Goal: Information Seeking & Learning: Learn about a topic

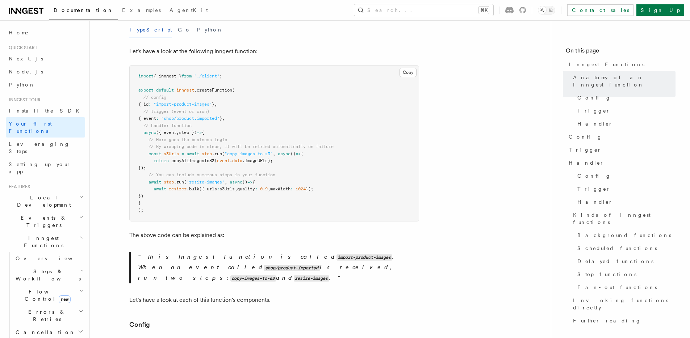
scroll to position [155, 0]
click at [368, 148] on pre "import { inngest } from "./client" ; export default inngest .createFunction ( /…" at bounding box center [274, 142] width 289 height 156
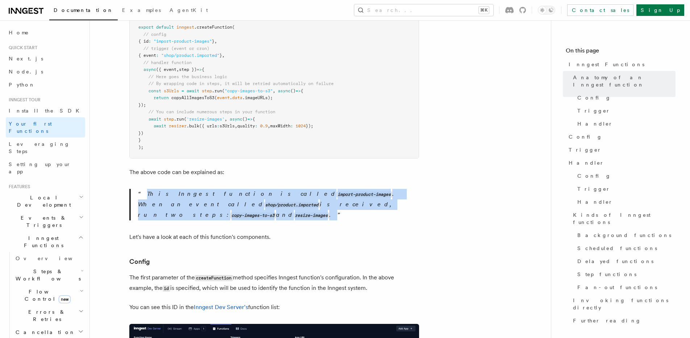
drag, startPoint x: 224, startPoint y: 183, endPoint x: 346, endPoint y: 199, distance: 123.4
drag, startPoint x: 346, startPoint y: 199, endPoint x: 334, endPoint y: 194, distance: 12.5
click at [346, 199] on p "This Inngest function is called import-product-images . When an event called sh…" at bounding box center [278, 205] width 281 height 32
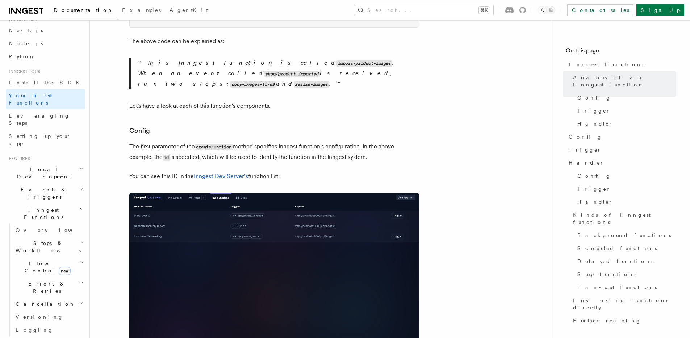
scroll to position [393, 0]
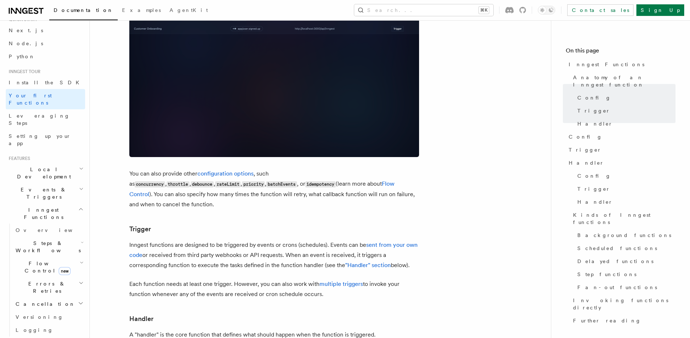
scroll to position [696, 0]
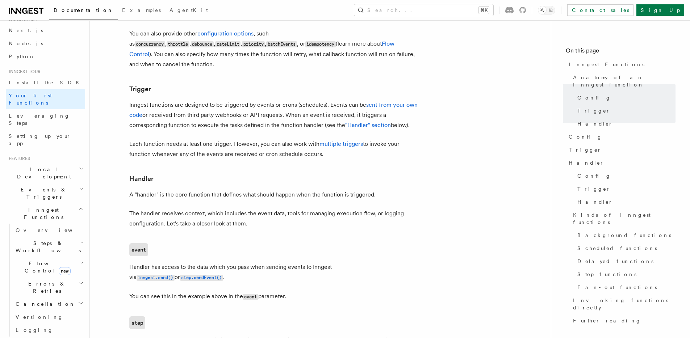
click at [453, 133] on article "Inngest tour Inngest Functions Inngest functions enable developers to run relia…" at bounding box center [320, 223] width 438 height 1774
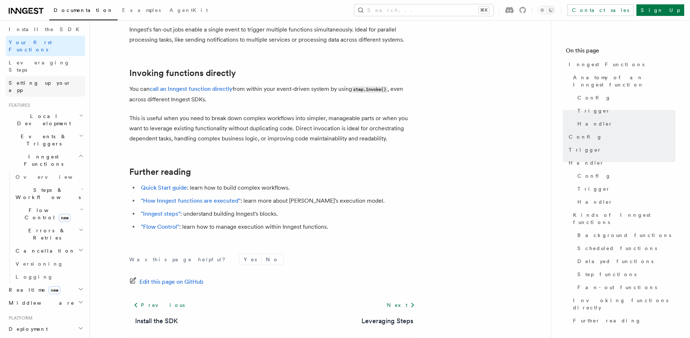
scroll to position [84, 0]
click at [33, 58] on span "Leveraging Steps" at bounding box center [39, 64] width 61 height 13
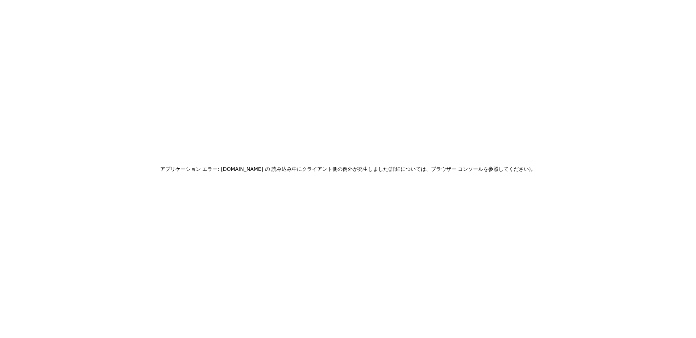
click at [449, 126] on div "アプリケーション エラー: www.inngest.com の 読み込み中に クライアント側の例外が発生しました (詳細については、ブラウザー コンソールを参…" at bounding box center [348, 169] width 696 height 338
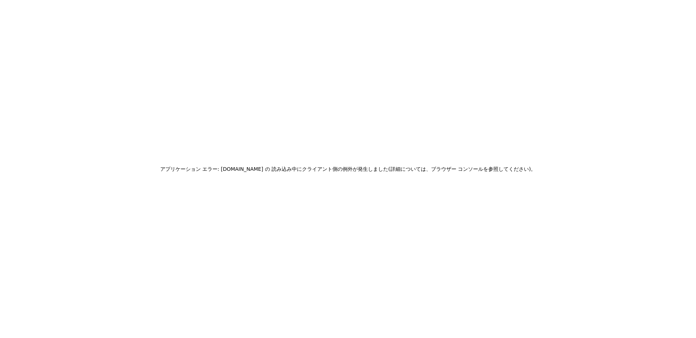
click at [460, 144] on div "アプリケーション エラー: www.inngest.com の 読み込み中に クライアント側の例外が発生しました (詳細については、ブラウザー コンソールを参…" at bounding box center [348, 169] width 696 height 338
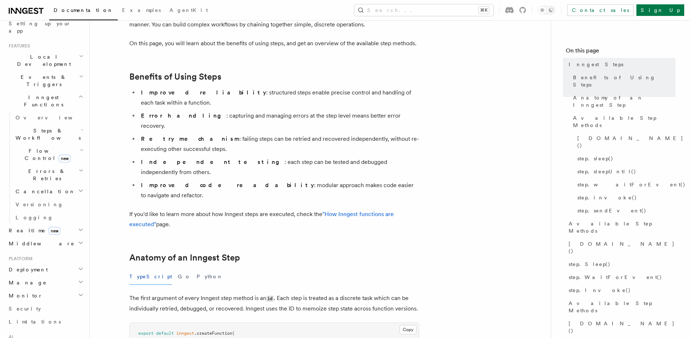
scroll to position [174, 0]
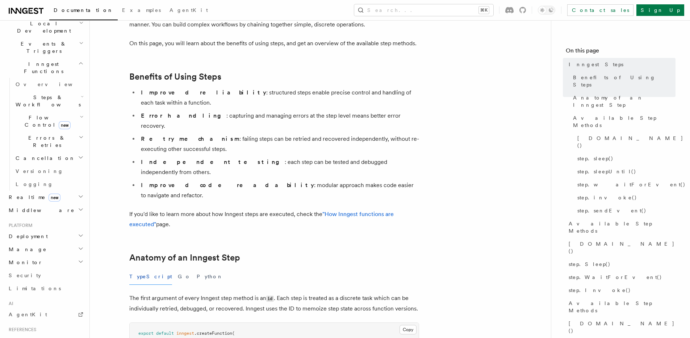
click at [50, 94] on span "Steps & Workflows" at bounding box center [47, 101] width 68 height 14
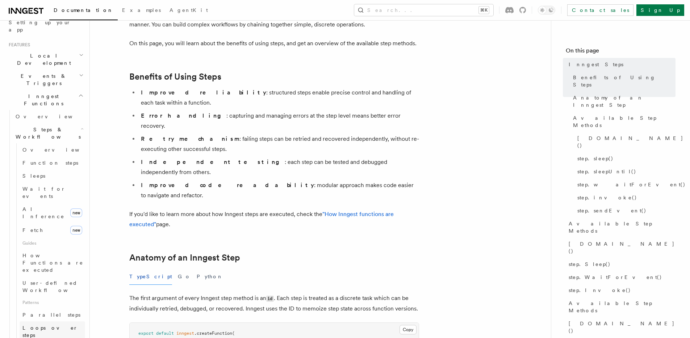
scroll to position [139, 0]
click at [61, 146] on link "Overview" at bounding box center [53, 152] width 66 height 13
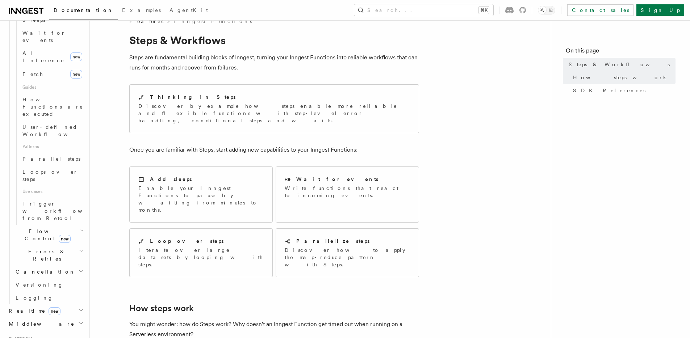
scroll to position [303, 0]
click at [42, 223] on span "Flow Control new" at bounding box center [46, 230] width 67 height 14
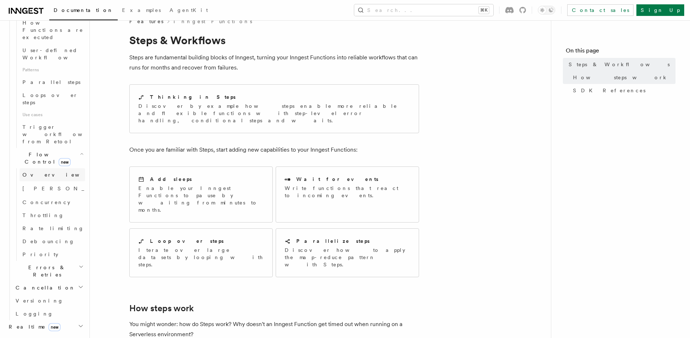
scroll to position [376, 0]
click at [59, 157] on span "new" at bounding box center [65, 161] width 12 height 8
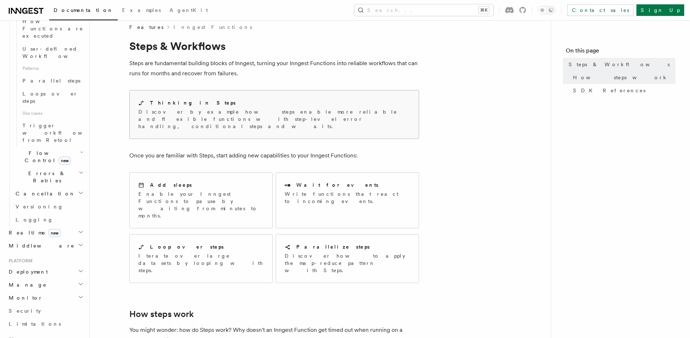
scroll to position [3, 0]
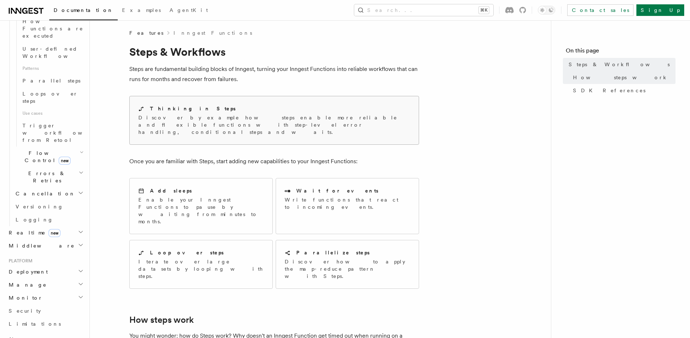
click at [221, 109] on div "Thinking in Steps" at bounding box center [274, 109] width 272 height 8
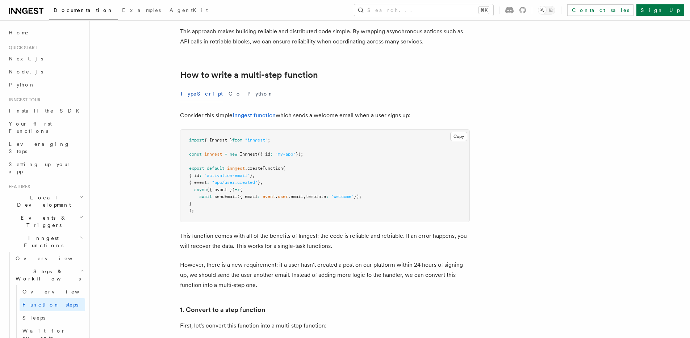
scroll to position [194, 0]
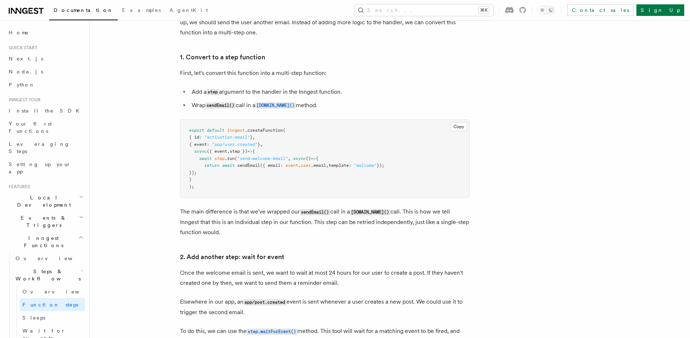
scroll to position [447, 0]
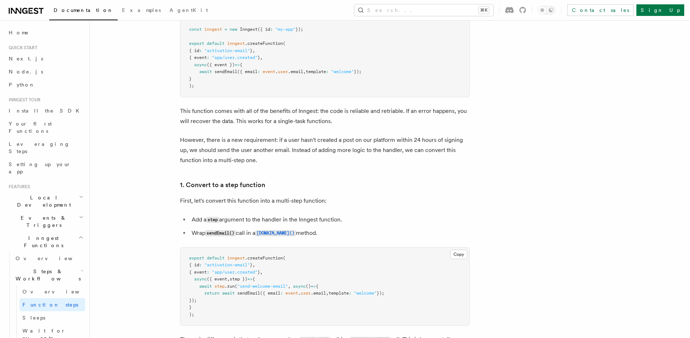
scroll to position [284, 0]
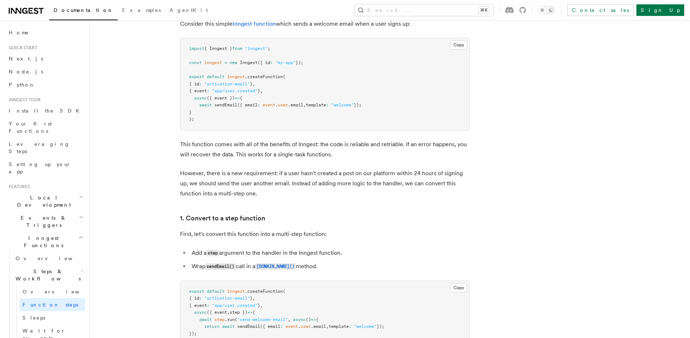
click at [224, 106] on span "sendEmail" at bounding box center [225, 105] width 23 height 5
copy span "sendEmail"
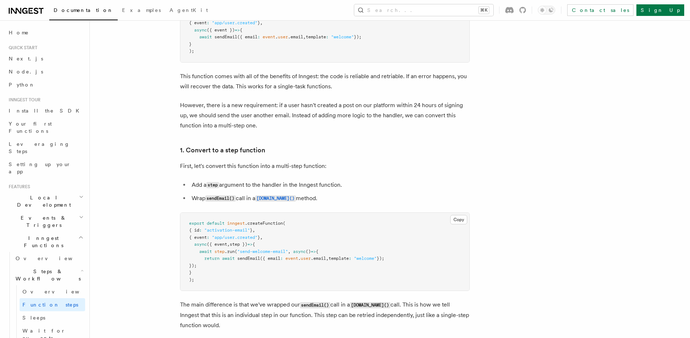
scroll to position [466, 0]
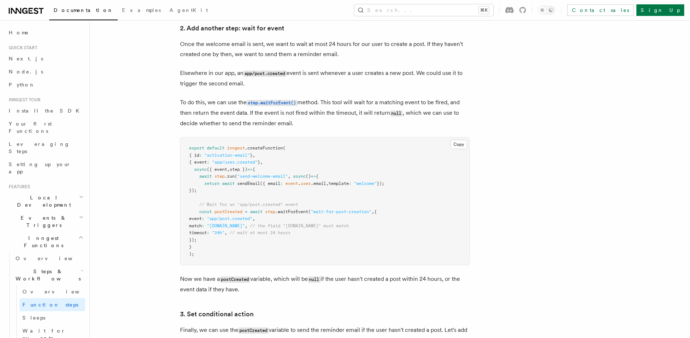
scroll to position [677, 0]
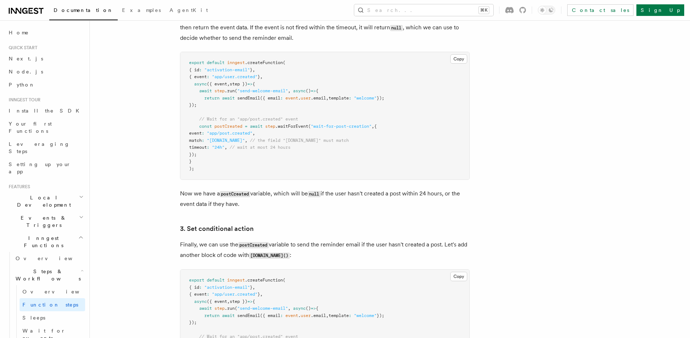
scroll to position [760, 0]
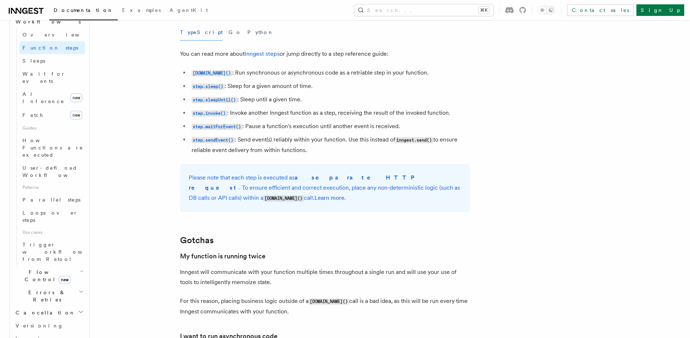
scroll to position [259, 0]
click at [46, 180] on span "Patterns" at bounding box center [53, 186] width 66 height 12
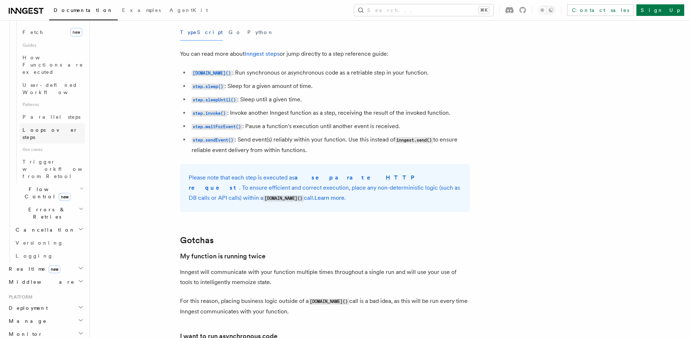
scroll to position [374, 0]
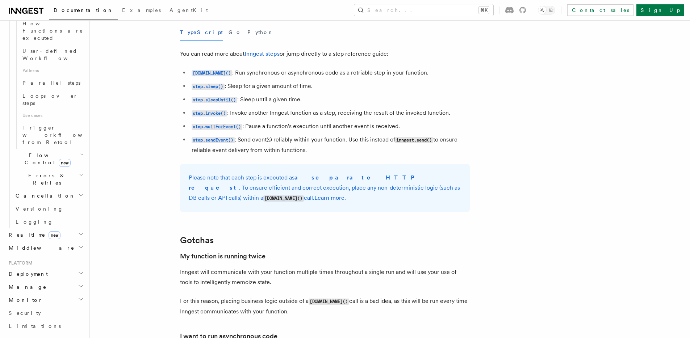
click at [80, 152] on icon "button" at bounding box center [82, 155] width 4 height 6
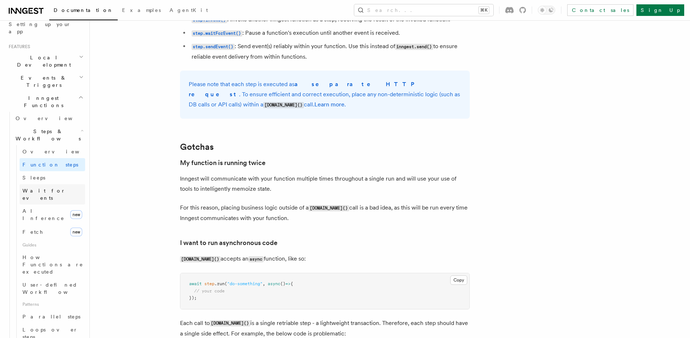
scroll to position [138, 0]
click at [33, 118] on span "Overview" at bounding box center [53, 121] width 75 height 6
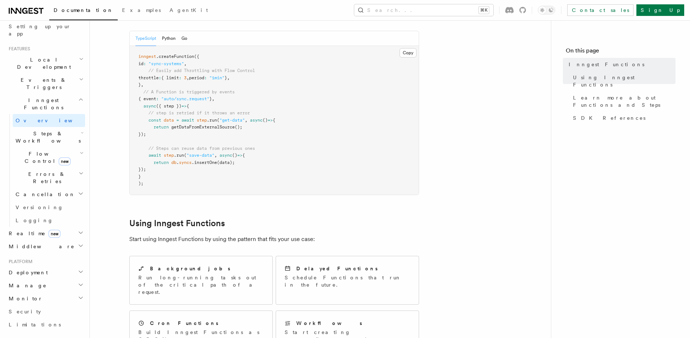
scroll to position [176, 0]
click at [466, 129] on article "Features Inngest Functions Inngest functions enable developers to run reliable …" at bounding box center [320, 311] width 438 height 913
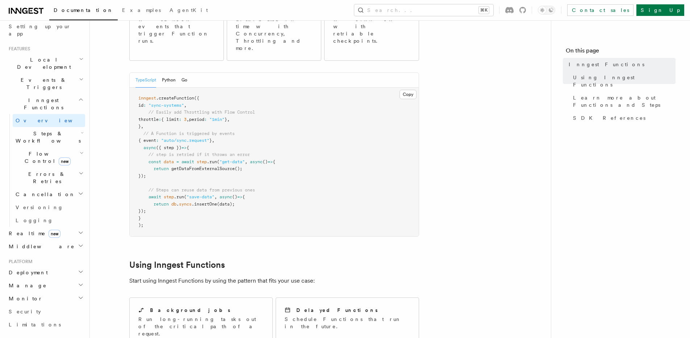
scroll to position [132, 0]
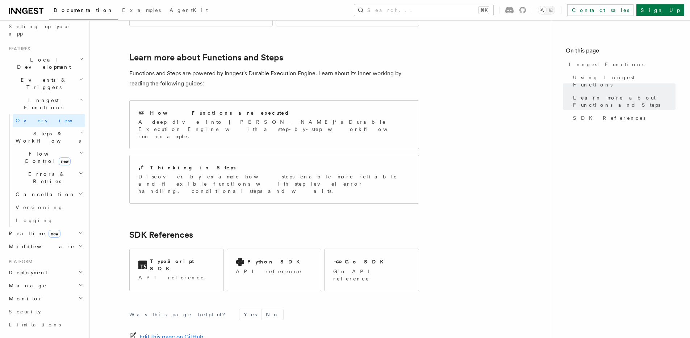
scroll to position [527, 0]
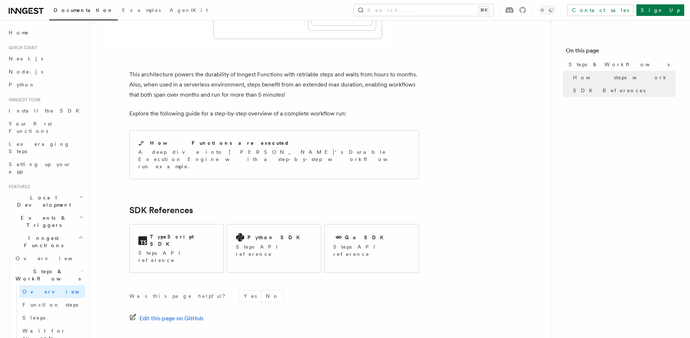
scroll to position [715, 0]
click at [395, 334] on link "Next" at bounding box center [401, 340] width 37 height 13
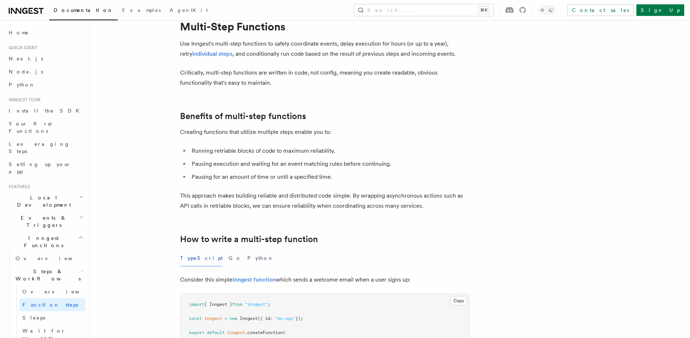
scroll to position [35, 0]
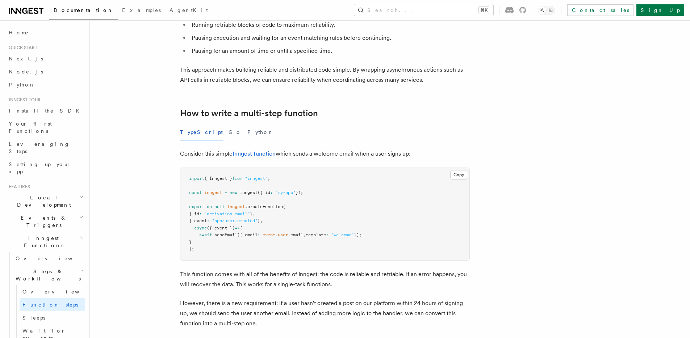
scroll to position [150, 0]
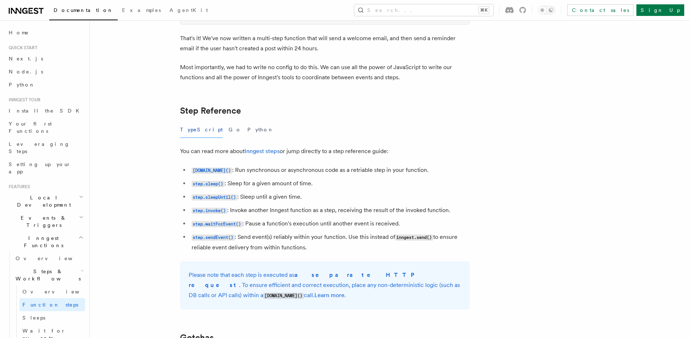
scroll to position [1206, 0]
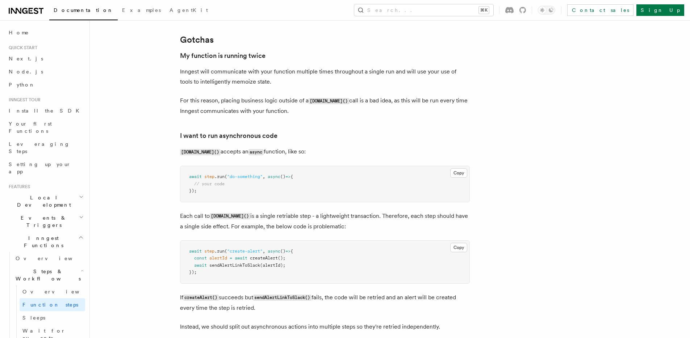
scroll to position [1502, 0]
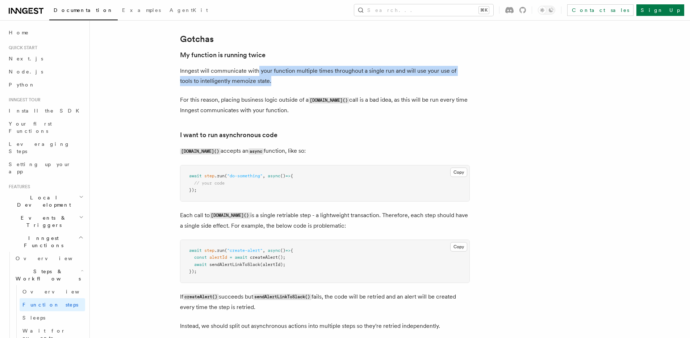
drag, startPoint x: 257, startPoint y: 69, endPoint x: 287, endPoint y: 84, distance: 34.2
click at [287, 84] on p "Inngest will communicate with your function multiple times throughout a single …" at bounding box center [325, 76] width 290 height 20
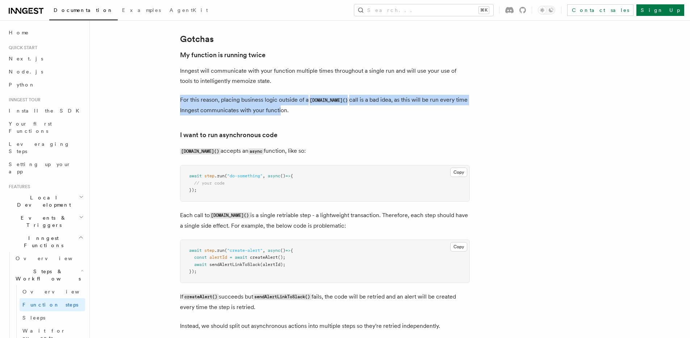
drag, startPoint x: 167, startPoint y: 96, endPoint x: 281, endPoint y: 112, distance: 115.3
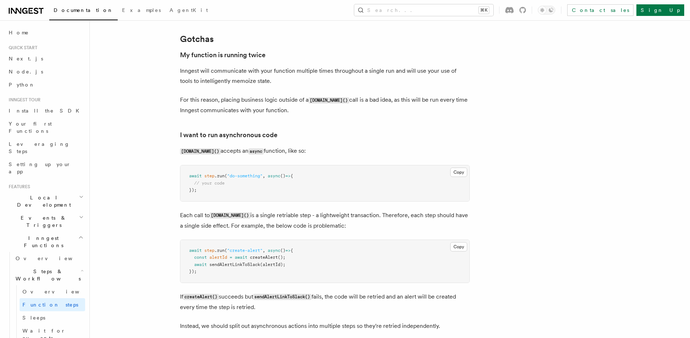
click at [281, 112] on p "For this reason, placing business logic outside of a step.run() call is a bad i…" at bounding box center [325, 105] width 290 height 21
drag, startPoint x: 312, startPoint y: 115, endPoint x: 187, endPoint y: 100, distance: 126.6
click at [187, 100] on p "For this reason, placing business logic outside of a step.run() call is a bad i…" at bounding box center [325, 105] width 290 height 21
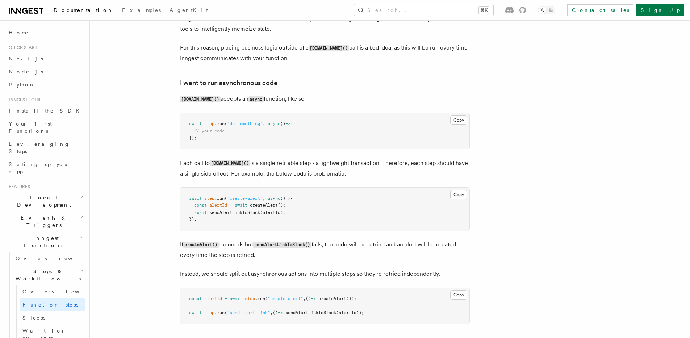
scroll to position [1576, 0]
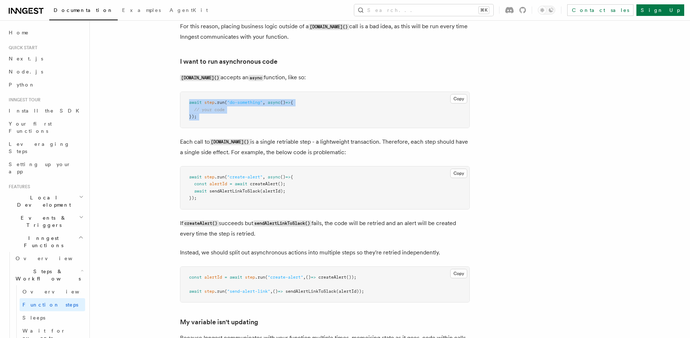
drag, startPoint x: 182, startPoint y: 100, endPoint x: 201, endPoint y: 129, distance: 34.5
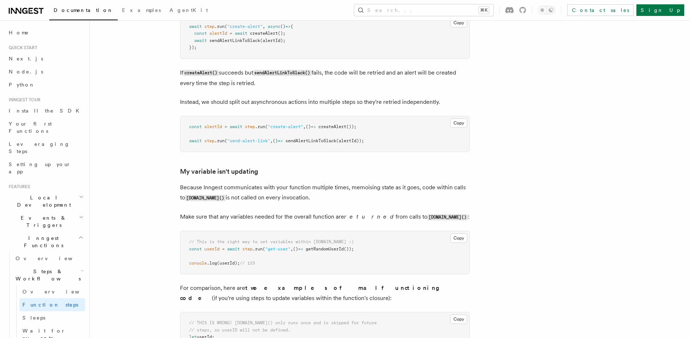
scroll to position [1723, 0]
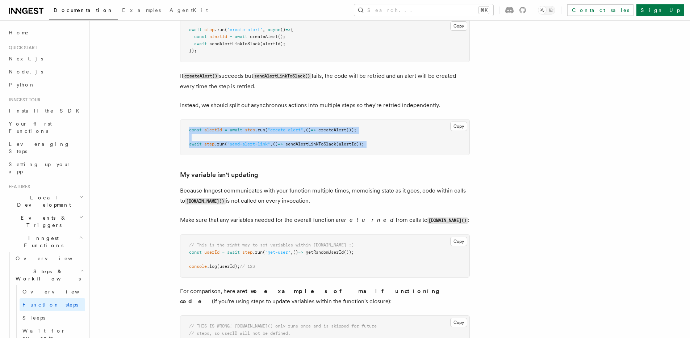
drag, startPoint x: 188, startPoint y: 129, endPoint x: 349, endPoint y: 168, distance: 165.3
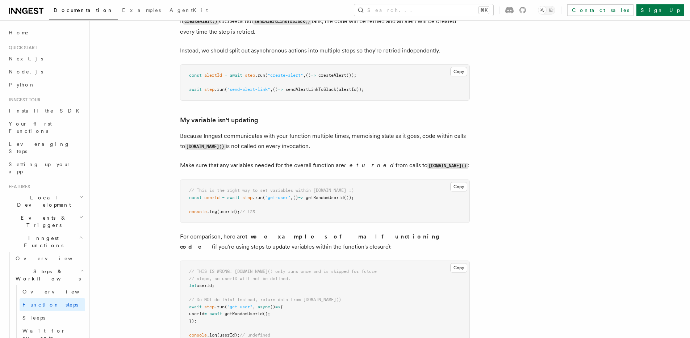
scroll to position [1812, 0]
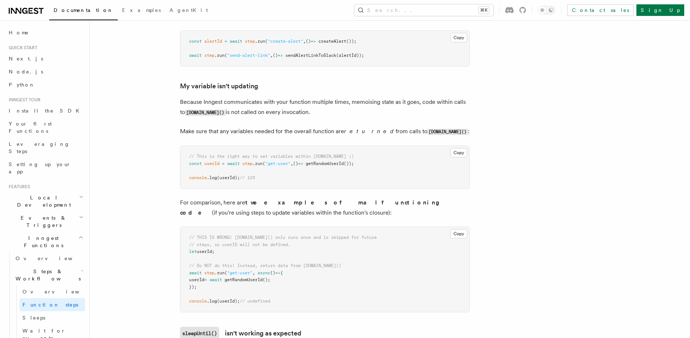
click at [396, 174] on pre "// This is the right way to set variables within step.run :) const userId = awa…" at bounding box center [324, 167] width 289 height 43
click at [392, 160] on pre "// This is the right way to set variables within step.run :) const userId = awa…" at bounding box center [324, 167] width 289 height 43
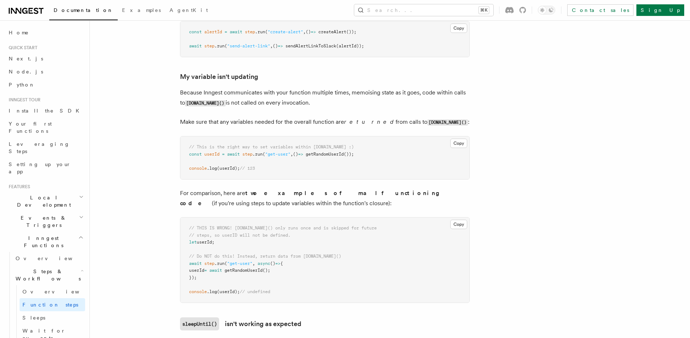
scroll to position [1824, 0]
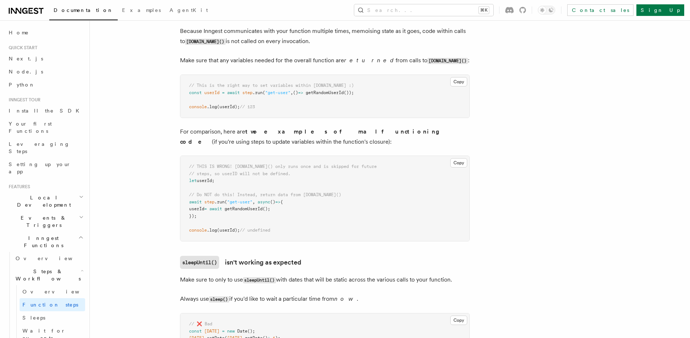
scroll to position [1885, 0]
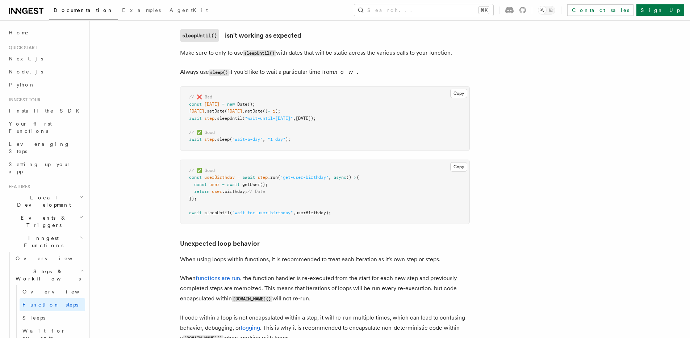
scroll to position [2111, 0]
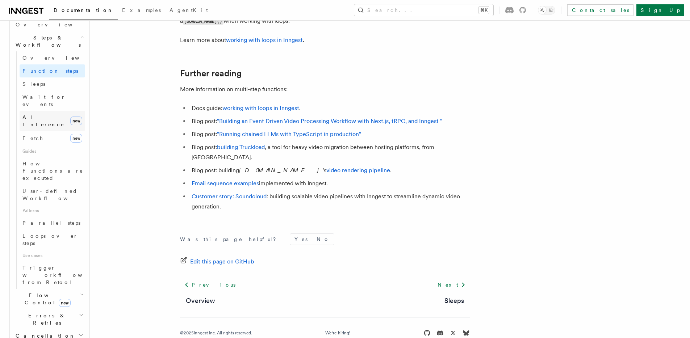
scroll to position [242, 0]
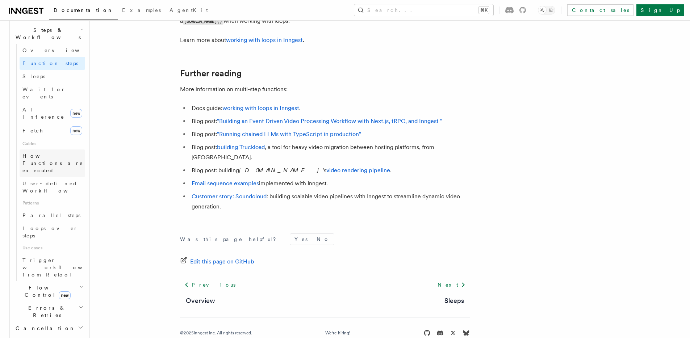
click at [54, 153] on span "How Functions are executed" at bounding box center [53, 164] width 63 height 22
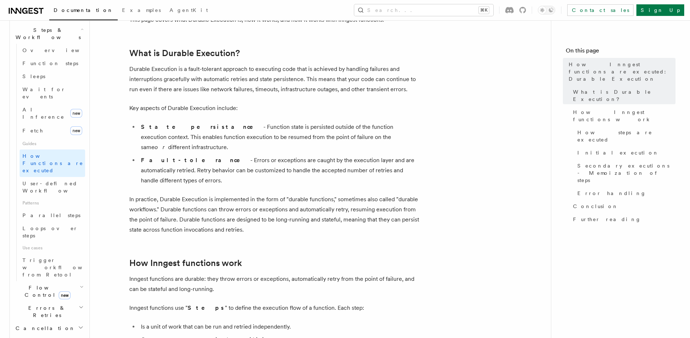
scroll to position [92, 0]
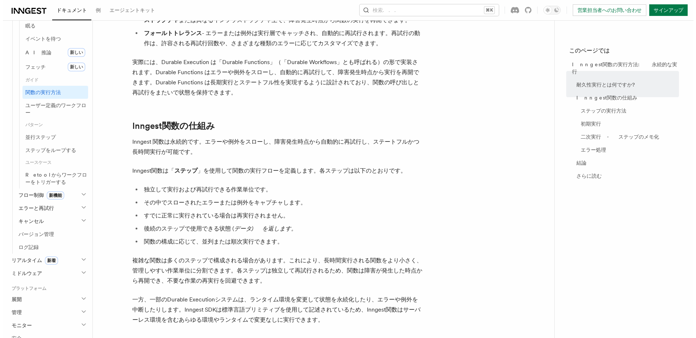
scroll to position [0, 0]
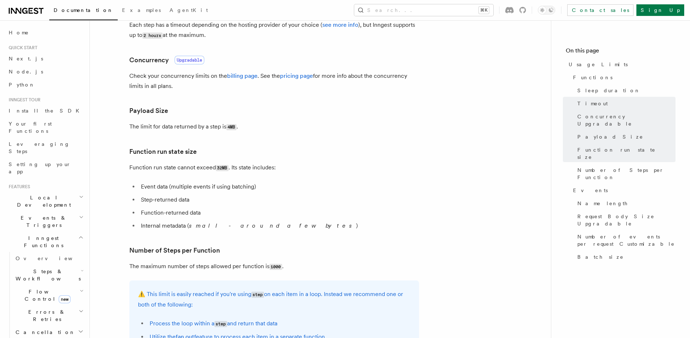
scroll to position [46, 0]
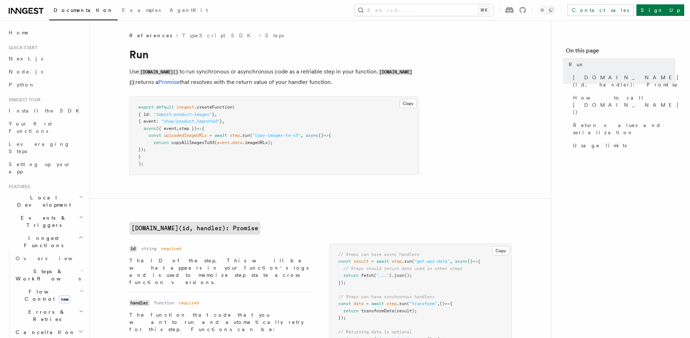
click at [287, 159] on pre "export default inngest .createFunction ( { id : "import-product-images" } , { e…" at bounding box center [274, 136] width 289 height 78
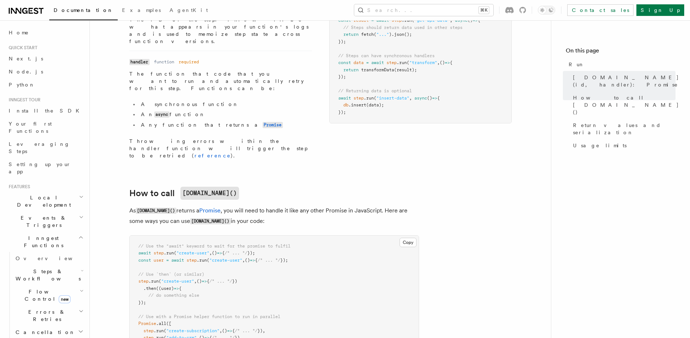
scroll to position [212, 0]
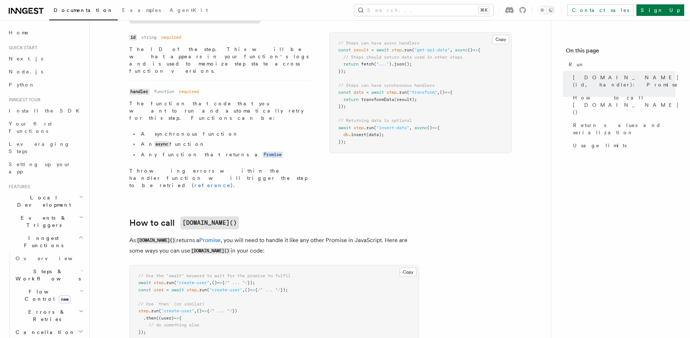
click at [271, 151] on li "Any function that returns a Promise" at bounding box center [225, 155] width 173 height 8
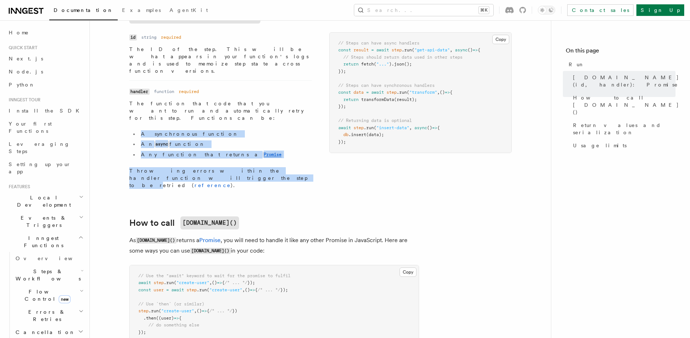
drag, startPoint x: 167, startPoint y: 108, endPoint x: 291, endPoint y: 148, distance: 130.0
click at [291, 148] on dd "The function that code that you want to run and automatically retry for this st…" at bounding box center [220, 144] width 183 height 89
click at [291, 167] on p "Throwing errors within the handler function will trigger the step to be retried…" at bounding box center [220, 178] width 183 height 22
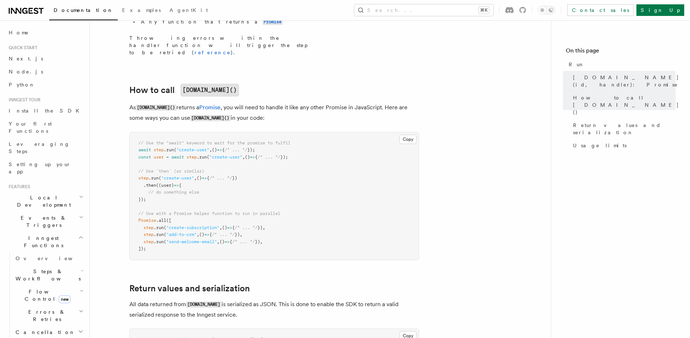
scroll to position [349, 0]
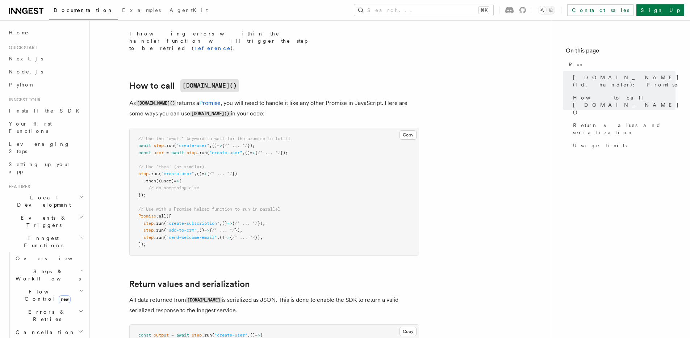
click at [460, 160] on article "References TypeScript SDK Steps Run Use [DOMAIN_NAME]() to run synchronous or a…" at bounding box center [320, 139] width 438 height 913
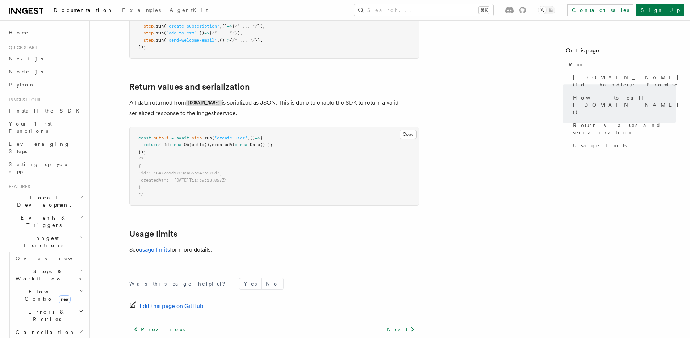
scroll to position [577, 0]
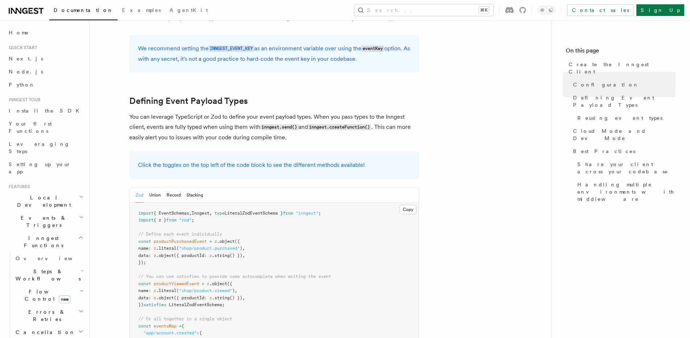
scroll to position [598, 0]
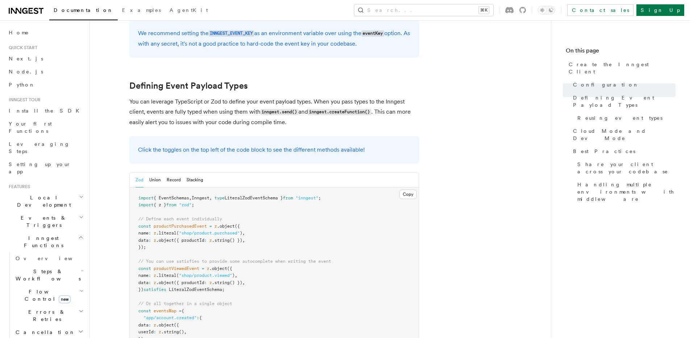
click at [256, 189] on pre "import { EventSchemas , Inngest , type LiteralZodEventSchema } from "inngest" ;…" at bounding box center [274, 319] width 289 height 262
click at [255, 189] on pre "import { EventSchemas , Inngest , type LiteralZodEventSchema } from "inngest" ;…" at bounding box center [274, 319] width 289 height 262
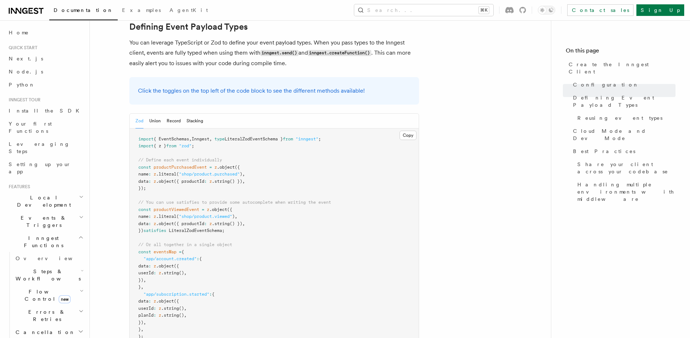
scroll to position [661, 0]
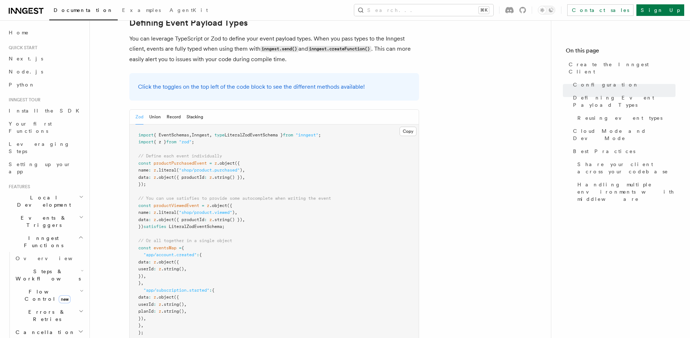
click at [200, 187] on pre "import { EventSchemas , Inngest , type LiteralZodEventSchema } from "inngest" ;…" at bounding box center [274, 256] width 289 height 262
click at [203, 172] on pre "import { EventSchemas , Inngest , type LiteralZodEventSchema } from "inngest" ;…" at bounding box center [274, 256] width 289 height 262
click at [203, 224] on span "LiteralZodEventSchema" at bounding box center [195, 226] width 53 height 5
click at [237, 189] on pre "import { EventSchemas , Inngest , type LiteralZodEventSchema } from "inngest" ;…" at bounding box center [274, 256] width 289 height 262
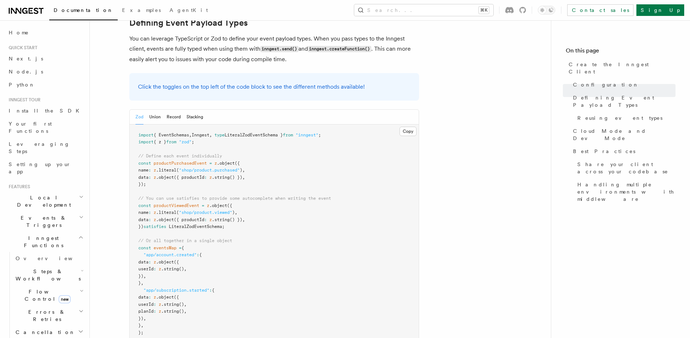
click at [200, 165] on pre "import { EventSchemas , Inngest , type LiteralZodEventSchema } from "inngest" ;…" at bounding box center [274, 256] width 289 height 262
click at [199, 224] on span "LiteralZodEventSchema" at bounding box center [195, 226] width 53 height 5
copy span "LiteralZodEventSchema"
click at [226, 188] on pre "import { EventSchemas , Inngest , type LiteralZodEventSchema } from "inngest" ;…" at bounding box center [274, 256] width 289 height 262
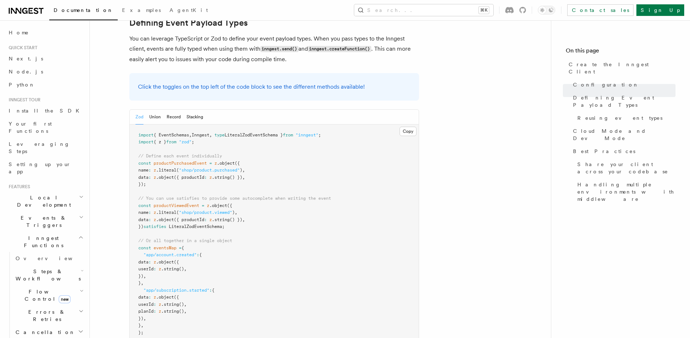
click at [219, 185] on pre "import { EventSchemas , Inngest , type LiteralZodEventSchema } from "inngest" ;…" at bounding box center [274, 256] width 289 height 262
click at [196, 224] on span "LiteralZodEventSchema" at bounding box center [195, 226] width 53 height 5
copy span "LiteralZodEventSchema"
click at [225, 203] on span ".object" at bounding box center [218, 205] width 18 height 5
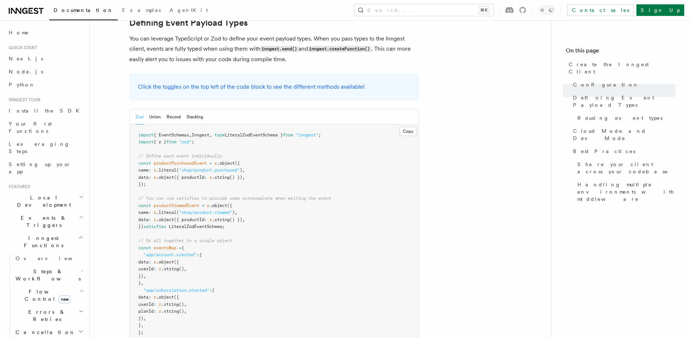
click at [180, 203] on span "productViewedEvent" at bounding box center [177, 205] width 46 height 5
click at [220, 203] on span ".object" at bounding box center [218, 205] width 18 height 5
click at [225, 158] on pre "import { EventSchemas , Inngest , type LiteralZodEventSchema } from "inngest" ;…" at bounding box center [274, 256] width 289 height 262
drag, startPoint x: 183, startPoint y: 150, endPoint x: 271, endPoint y: 163, distance: 88.7
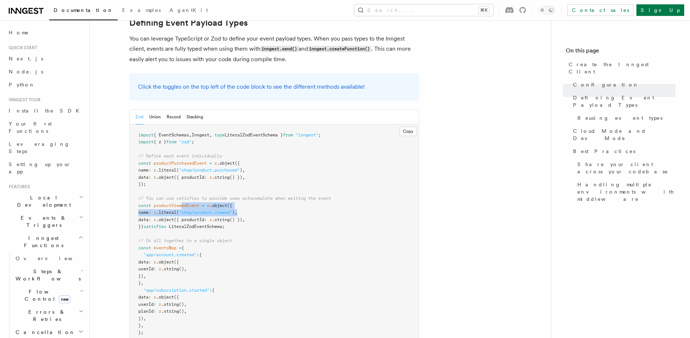
click at [270, 163] on pre "import { EventSchemas , Inngest , type LiteralZodEventSchema } from "inngest" ;…" at bounding box center [274, 256] width 289 height 262
click at [271, 163] on pre "import { EventSchemas , Inngest , type LiteralZodEventSchema } from "inngest" ;…" at bounding box center [274, 256] width 289 height 262
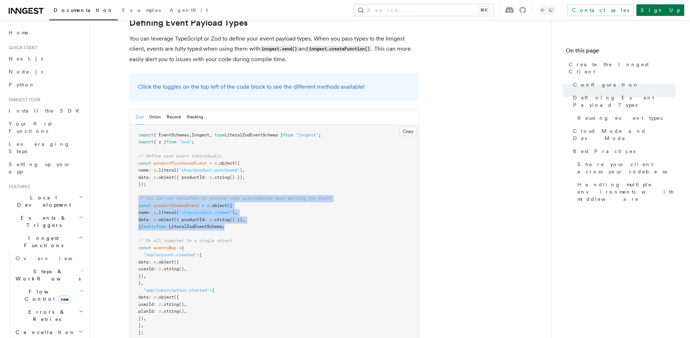
drag, startPoint x: 238, startPoint y: 168, endPoint x: 113, endPoint y: 139, distance: 128.8
click at [235, 193] on pre "import { EventSchemas , Inngest , type LiteralZodEventSchema } from "inngest" ;…" at bounding box center [274, 256] width 289 height 262
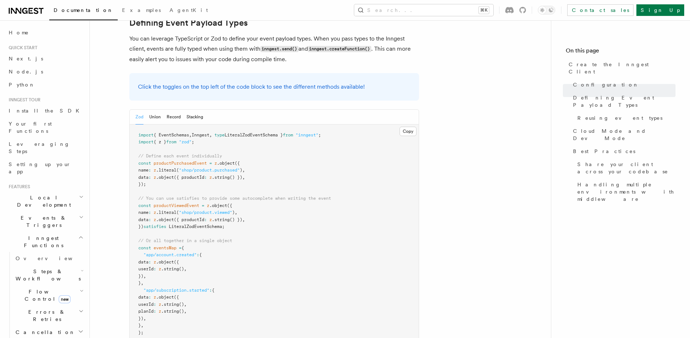
click at [267, 172] on pre "import { EventSchemas , Inngest , type LiteralZodEventSchema } from "inngest" ;…" at bounding box center [274, 256] width 289 height 262
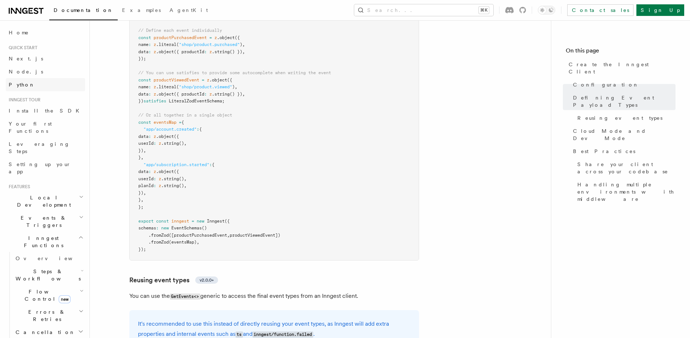
scroll to position [894, 0]
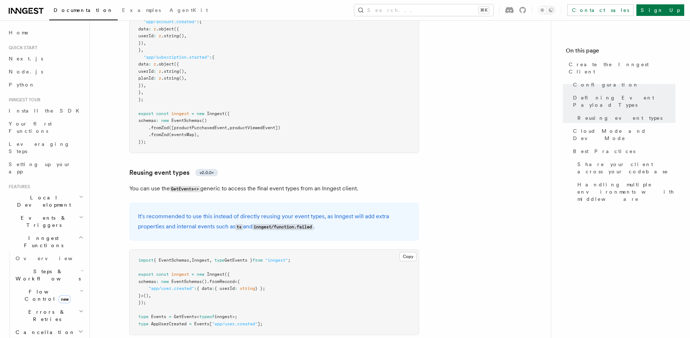
click at [492, 119] on article "References TypeScript SDK Create the Inngest Client The Inngest client object i…" at bounding box center [320, 155] width 438 height 2036
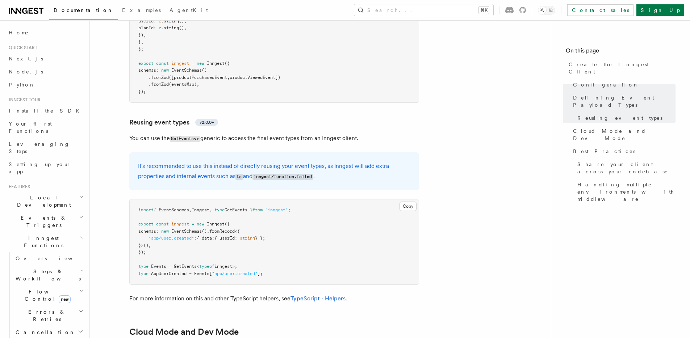
scroll to position [946, 0]
click at [454, 116] on article "References TypeScript SDK Create the Inngest Client The Inngest client object i…" at bounding box center [320, 104] width 438 height 2036
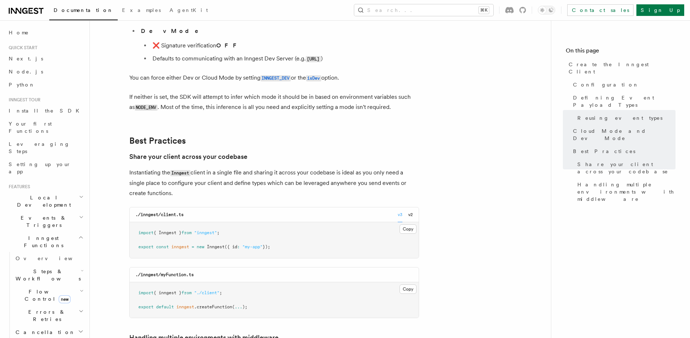
scroll to position [1331, 0]
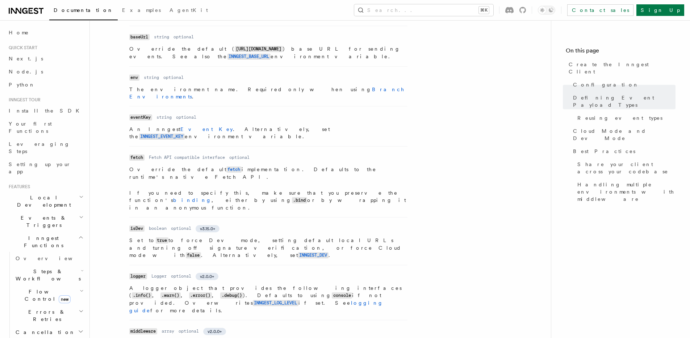
scroll to position [0, 0]
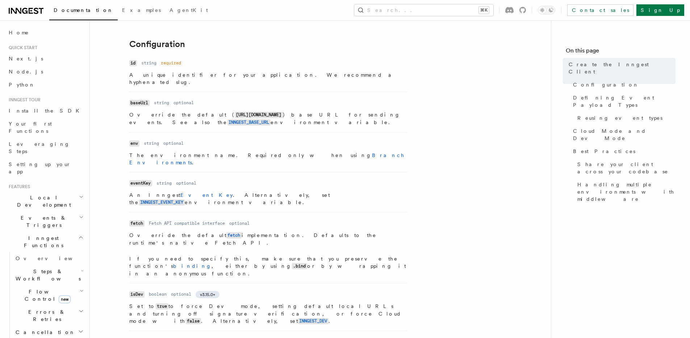
scroll to position [168, 0]
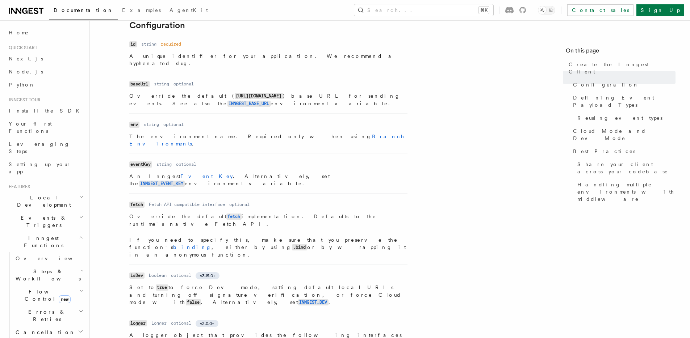
scroll to position [178, 0]
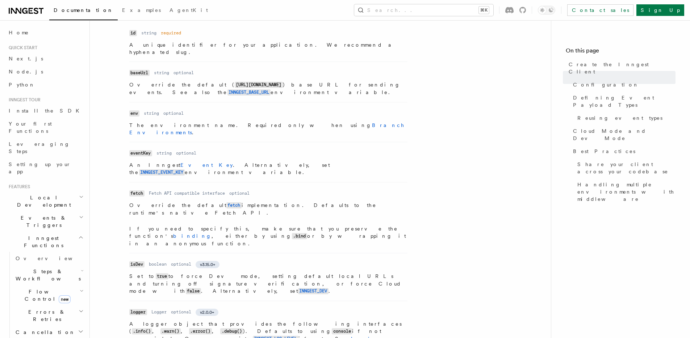
scroll to position [194, 0]
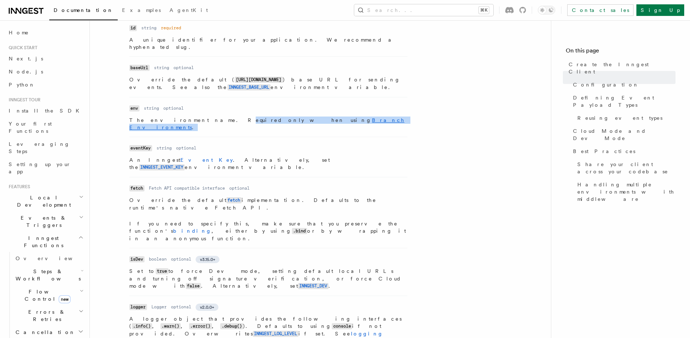
drag, startPoint x: 185, startPoint y: 114, endPoint x: 316, endPoint y: 111, distance: 130.8
click at [316, 117] on p "The environment name. Required only when using Branch Environments ." at bounding box center [268, 124] width 278 height 14
click at [328, 137] on li "Name eventKey Type string Required optional Description An Inngest Event Key . …" at bounding box center [268, 157] width 278 height 40
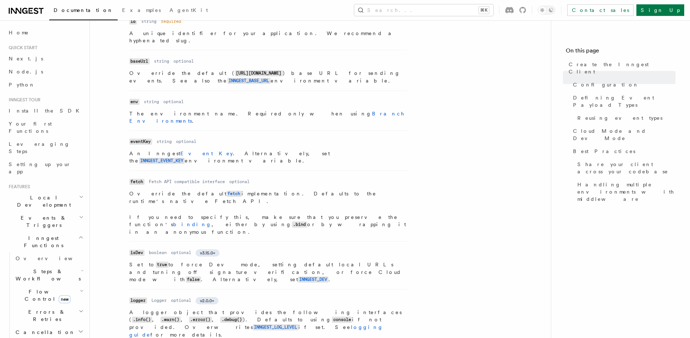
scroll to position [201, 0]
drag, startPoint x: 125, startPoint y: 126, endPoint x: 125, endPoint y: 146, distance: 20.3
drag, startPoint x: 128, startPoint y: 127, endPoint x: 332, endPoint y: 138, distance: 204.2
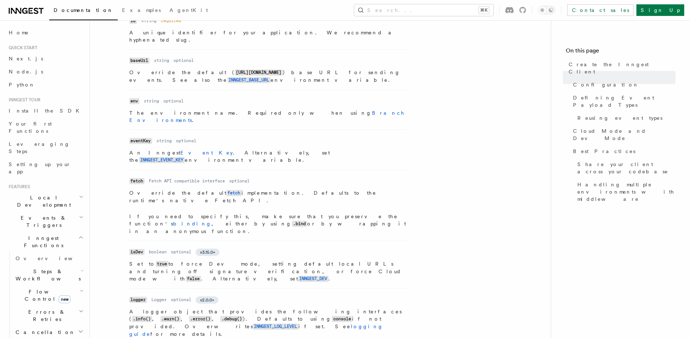
click at [342, 149] on p "An Inngest Event Key . Alternatively, set the INNGEST_EVENT_KEY environment var…" at bounding box center [268, 156] width 278 height 15
drag, startPoint x: 342, startPoint y: 140, endPoint x: 343, endPoint y: 101, distance: 38.4
click at [343, 101] on ul "Name id Type string Required required Description A unique identifier for your …" at bounding box center [268, 210] width 278 height 388
click at [343, 109] on p "The environment name. Required only when using Branch Environments ." at bounding box center [268, 116] width 278 height 14
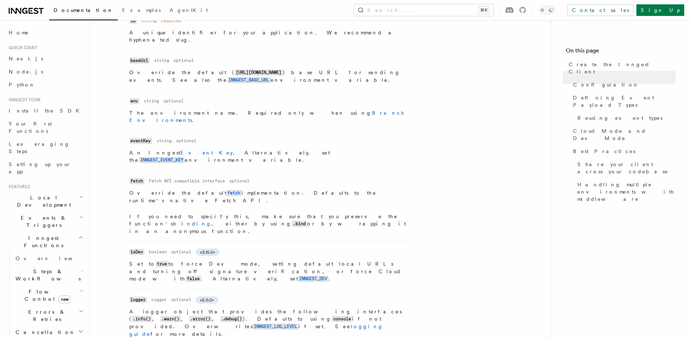
click at [347, 130] on li "Name eventKey Type string Required optional Description An Inngest Event Key . …" at bounding box center [268, 150] width 278 height 40
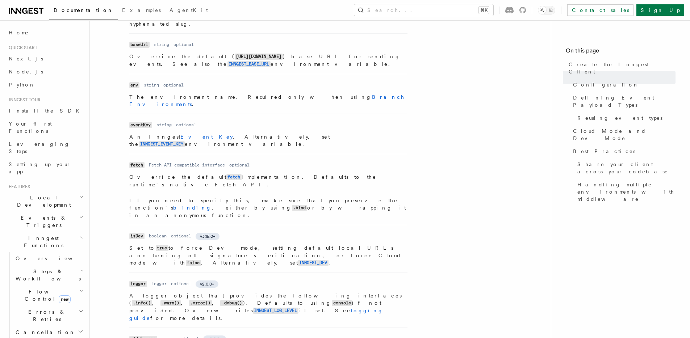
scroll to position [251, 0]
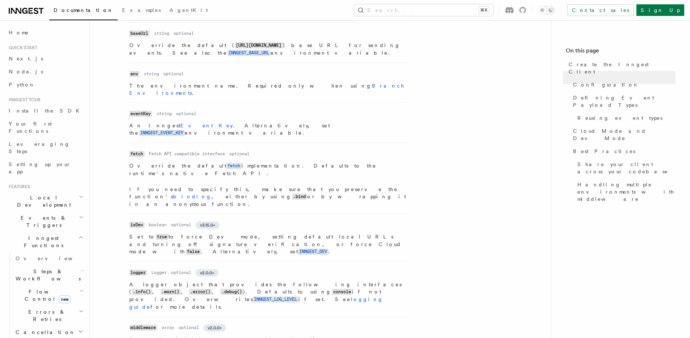
scroll to position [275, 0]
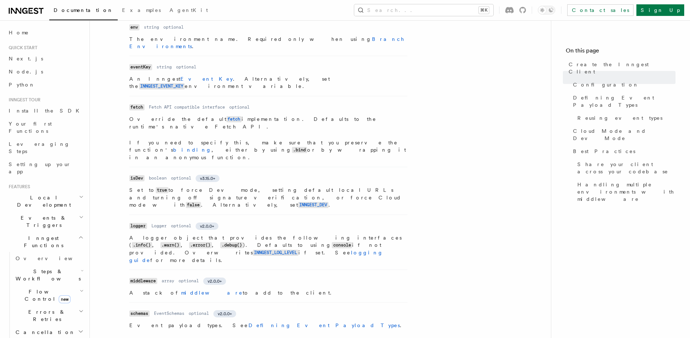
click at [282, 173] on dl "Name isDev Type boolean Required optional Version v3.15.0+ Description Set to t…" at bounding box center [268, 191] width 278 height 36
click at [156, 187] on code "true" at bounding box center [162, 190] width 13 height 6
drag, startPoint x: 126, startPoint y: 155, endPoint x: 156, endPoint y: 156, distance: 30.8
click at [156, 187] on p "Set to true to force Dev mode, setting default local URLs and turning off signa…" at bounding box center [268, 198] width 278 height 22
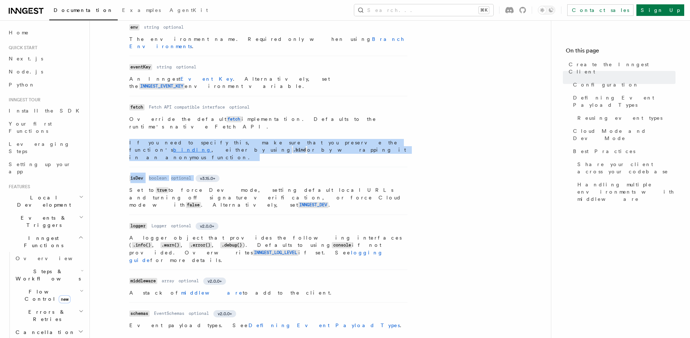
drag, startPoint x: 123, startPoint y: 113, endPoint x: 210, endPoint y: 131, distance: 89.4
click at [210, 167] on li "Name isDev Type boolean Required optional Version v3.15.0+ Description Set to t…" at bounding box center [268, 191] width 278 height 48
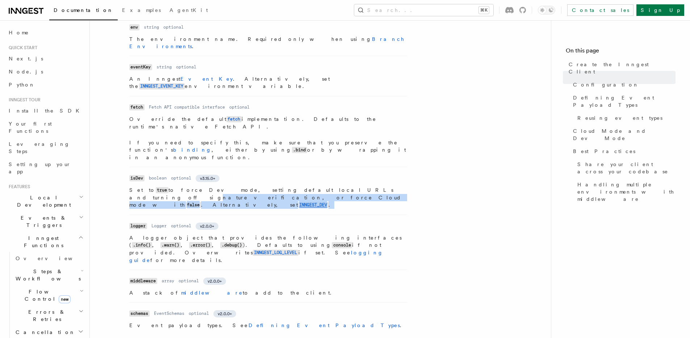
drag, startPoint x: 299, startPoint y: 150, endPoint x: 299, endPoint y: 158, distance: 8.0
click at [299, 187] on p "Set to true to force Dev mode, setting default local URLs and turning off signa…" at bounding box center [268, 198] width 278 height 22
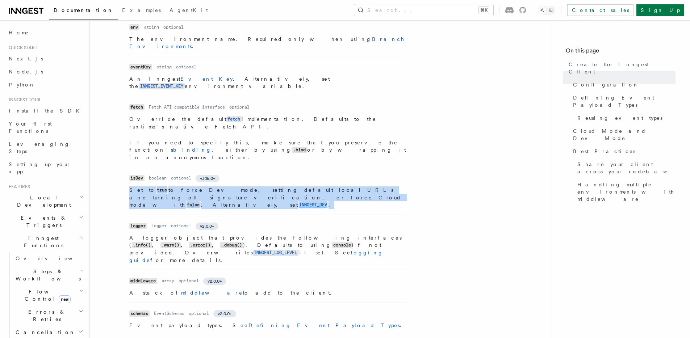
drag, startPoint x: 297, startPoint y: 161, endPoint x: 297, endPoint y: 149, distance: 12.7
click at [297, 173] on dl "Name isDev Type boolean Required optional Version v3.15.0+ Description Set to t…" at bounding box center [268, 191] width 278 height 36
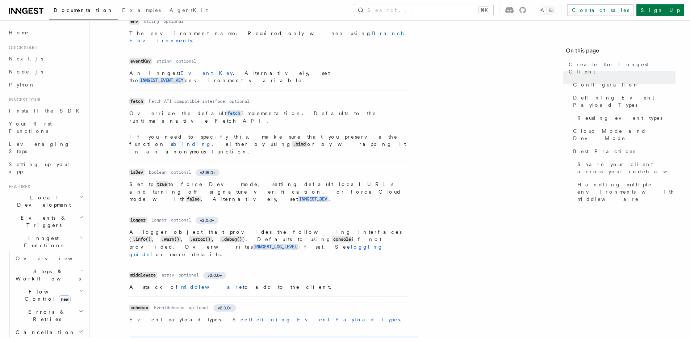
scroll to position [285, 0]
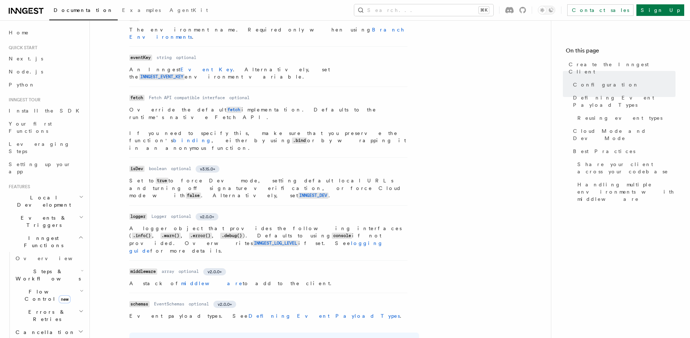
click at [404, 267] on dl "Name middleware Type array Required optional Version v2.0.0+ Description A stac…" at bounding box center [268, 277] width 278 height 21
click at [411, 190] on div "Name id Type string Required required Description A unique identifier for your …" at bounding box center [274, 128] width 290 height 392
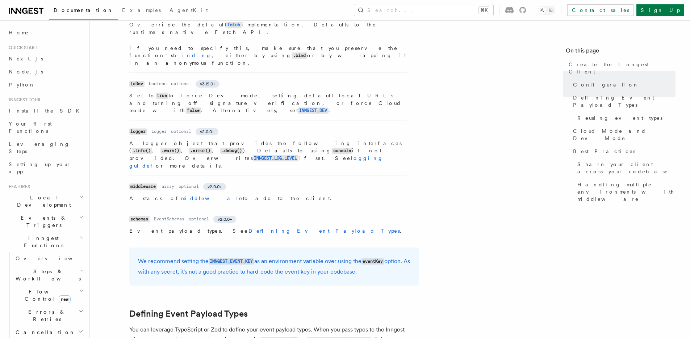
scroll to position [376, 0]
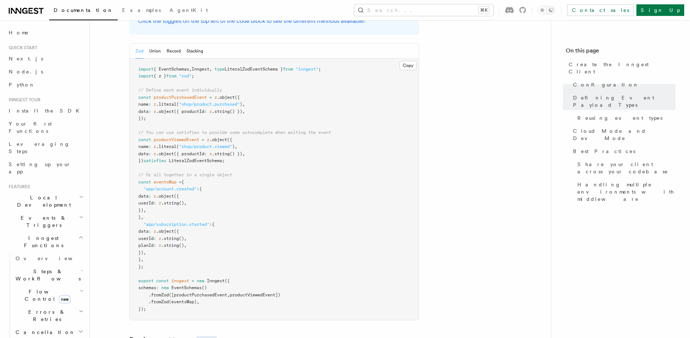
scroll to position [726, 0]
click at [295, 122] on pre "import { EventSchemas , Inngest , type LiteralZodEventSchema } from "inngest" ;…" at bounding box center [274, 191] width 289 height 262
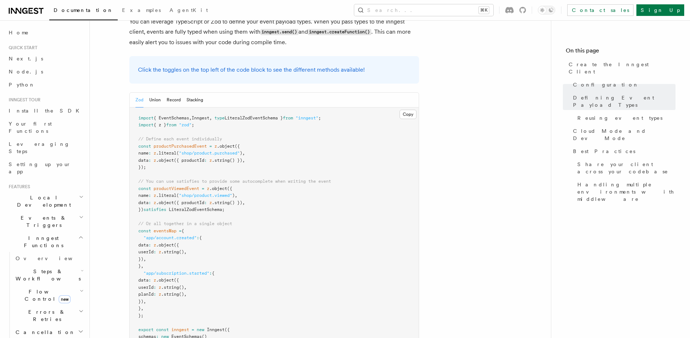
scroll to position [677, 0]
